Goal: Use online tool/utility: Utilize a website feature to perform a specific function

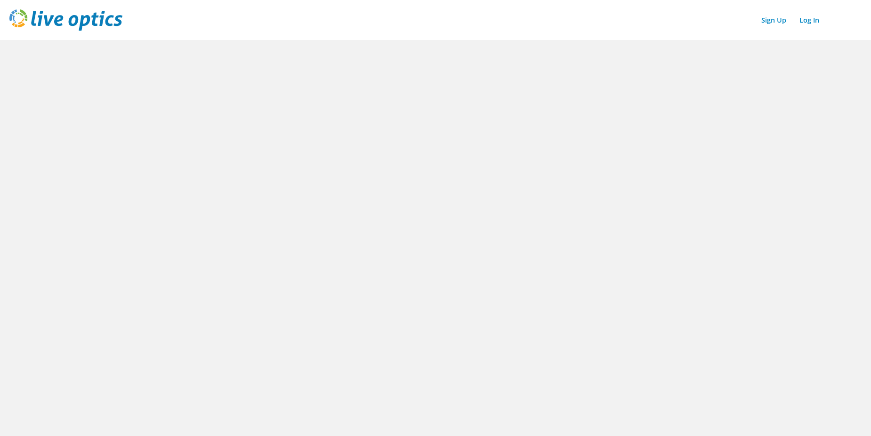
click at [76, 22] on img at bounding box center [65, 19] width 113 height 21
